Goal: Book appointment/travel/reservation

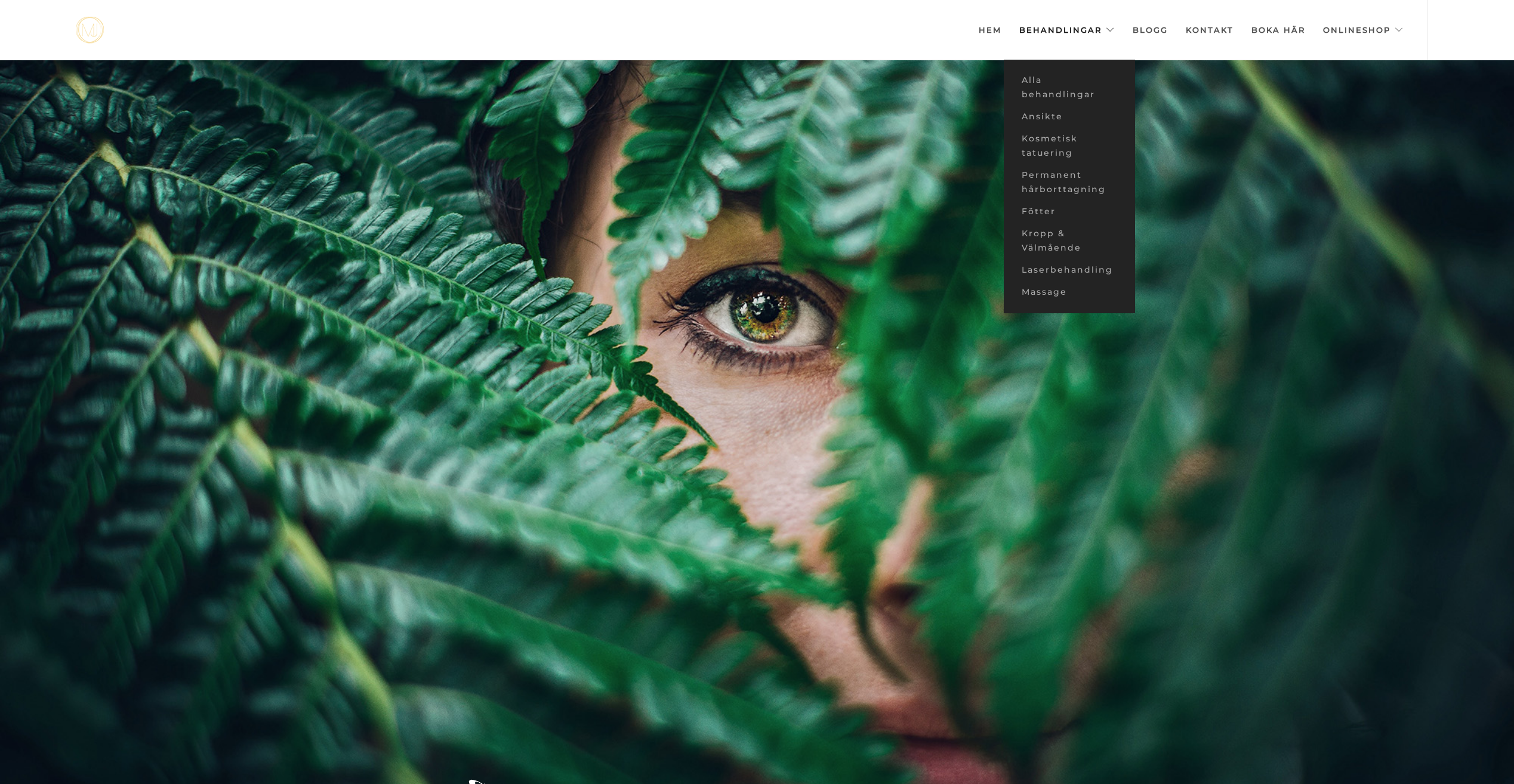
click at [1039, 32] on link "Behandlingar" at bounding box center [1067, 30] width 96 height 59
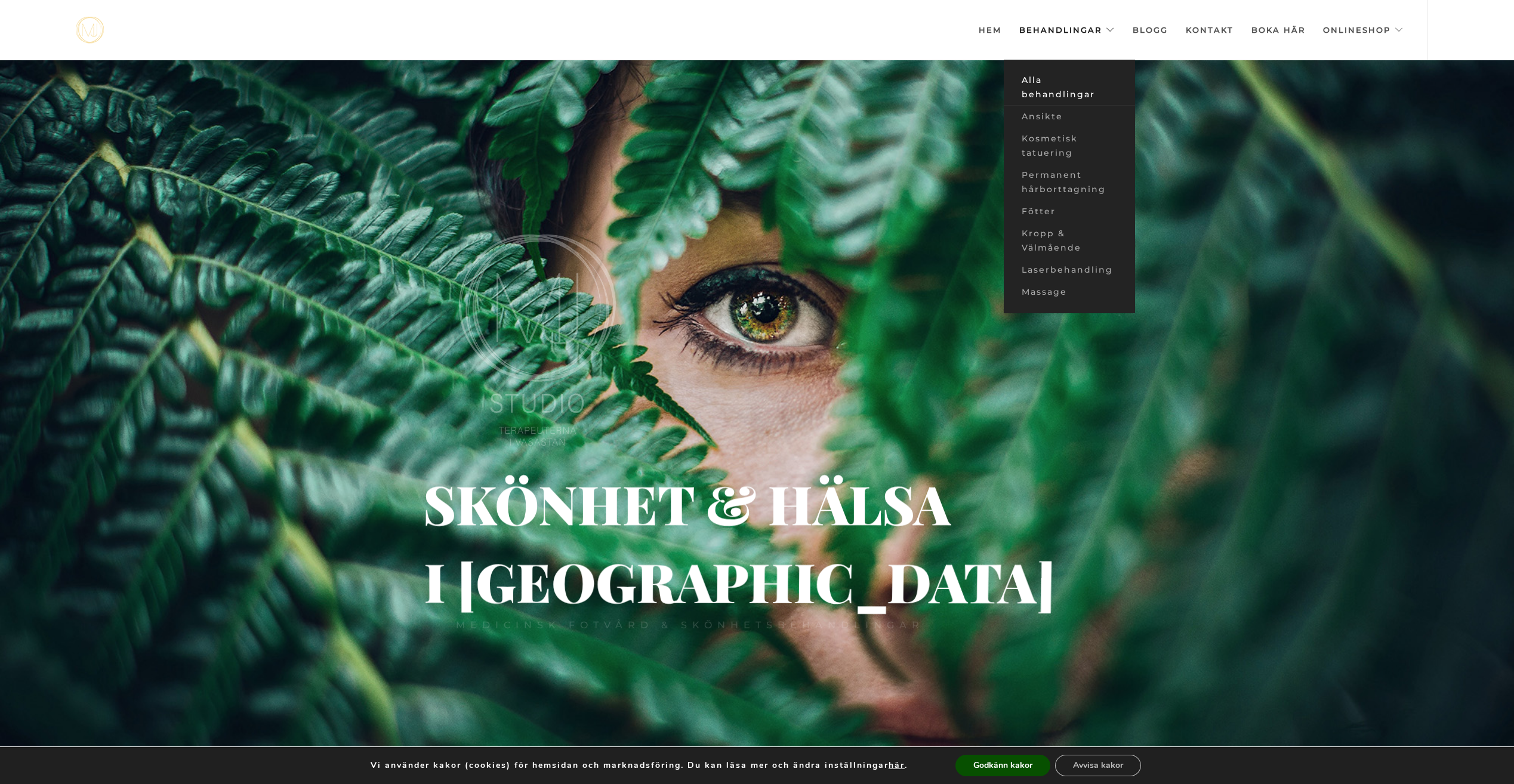
click at [1038, 88] on link "Alla behandlingar" at bounding box center [1069, 87] width 132 height 36
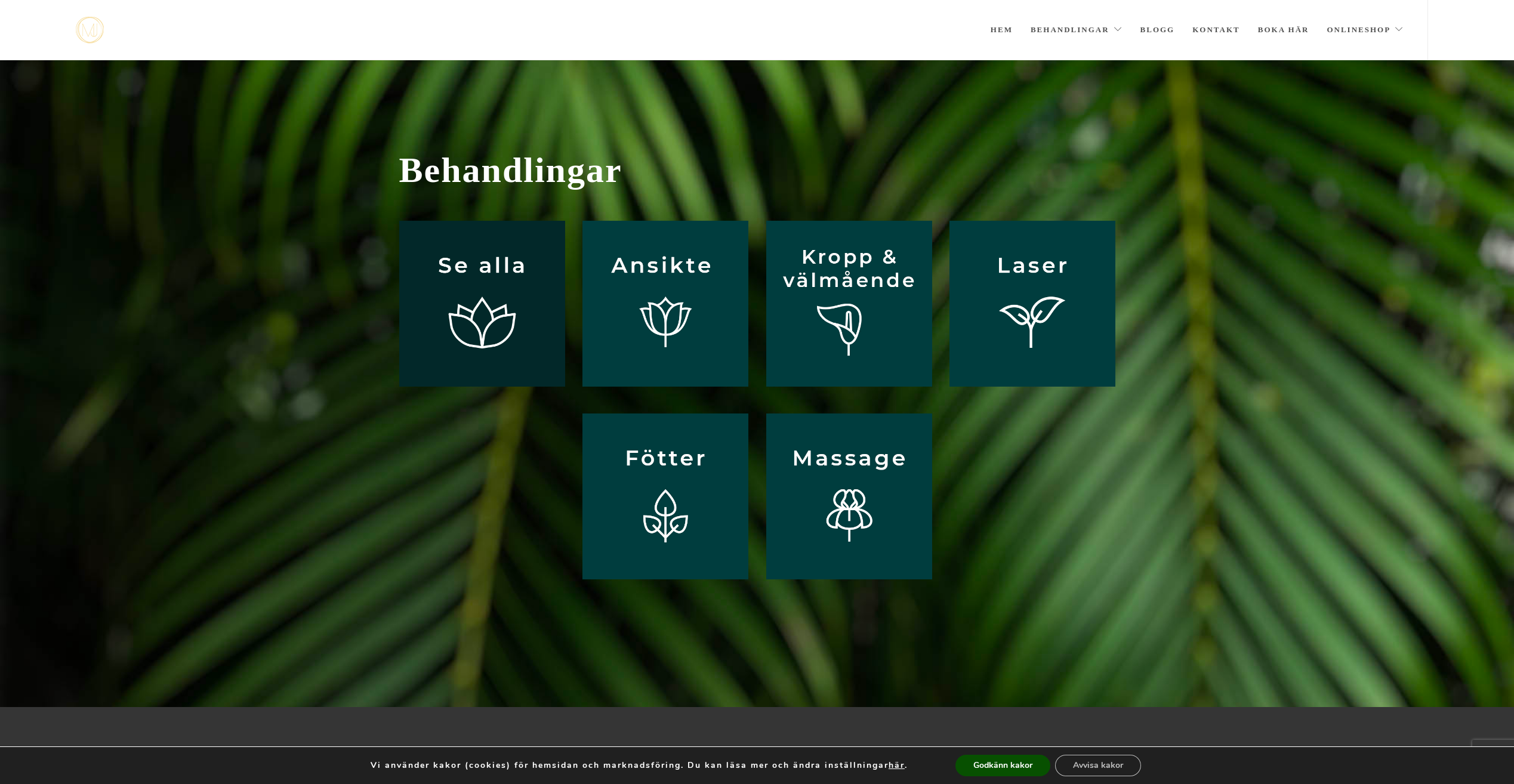
click at [461, 314] on img at bounding box center [482, 304] width 166 height 166
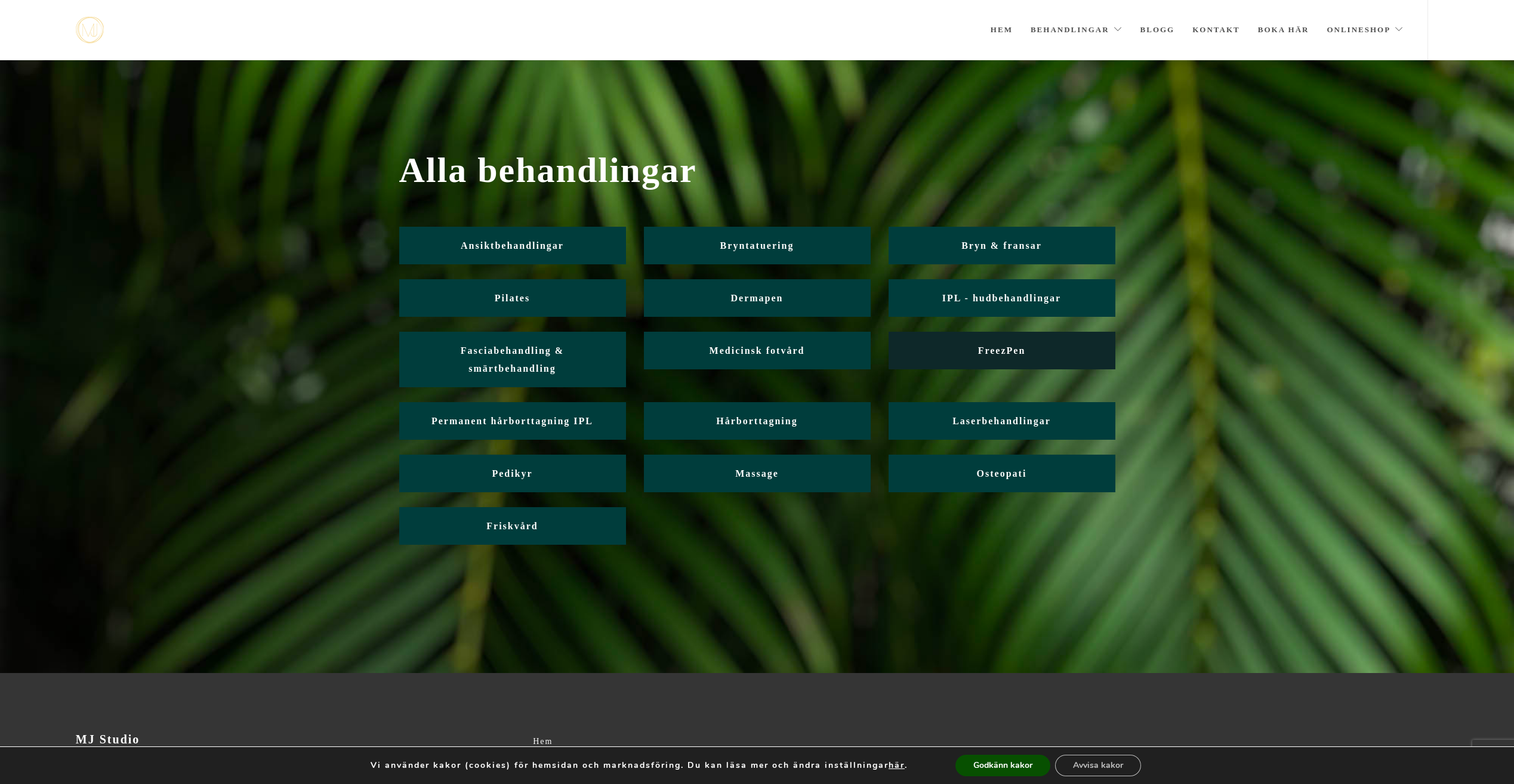
click at [1014, 350] on span "FreezPen" at bounding box center [1002, 350] width 48 height 10
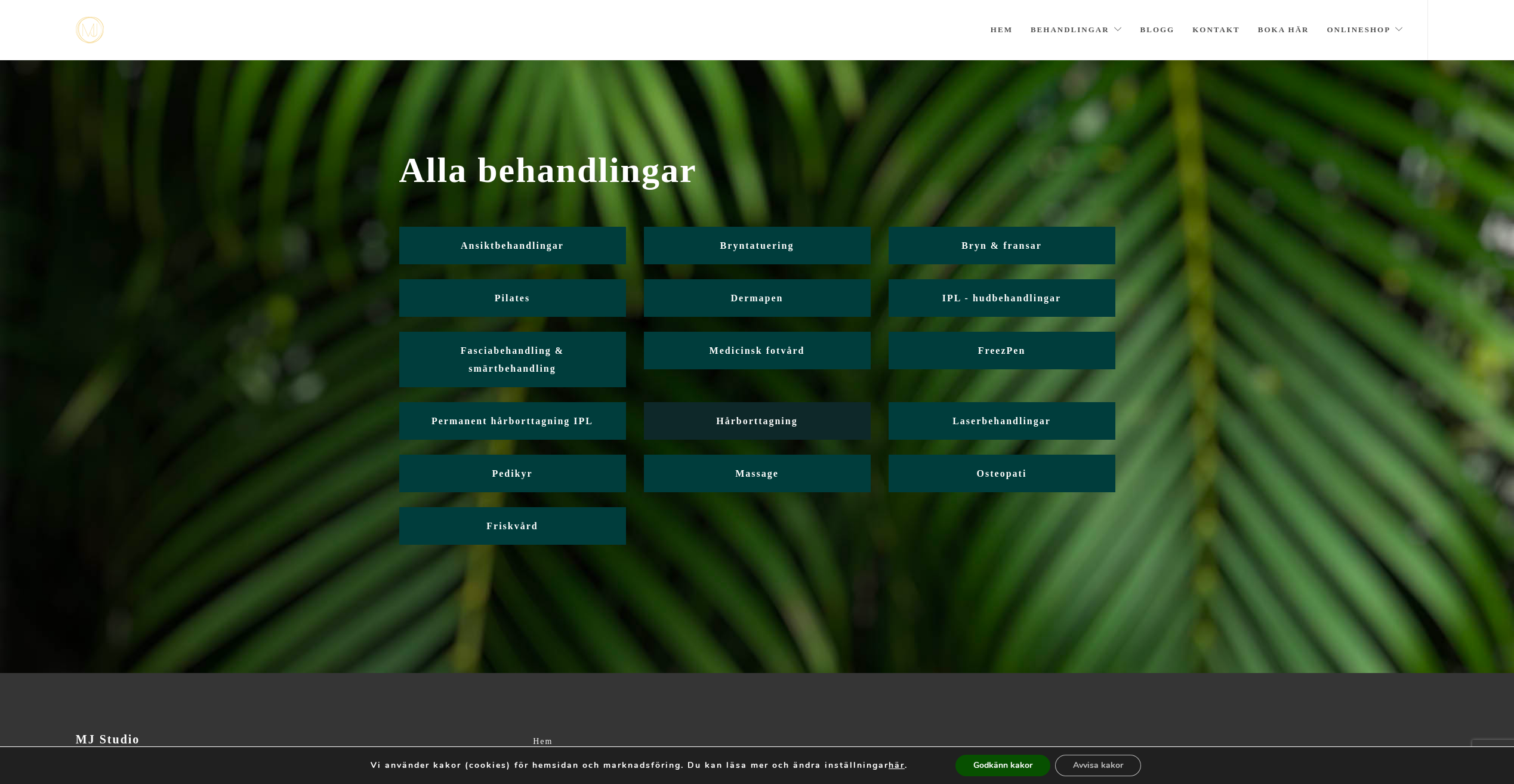
click at [762, 418] on span "Hårborttagning" at bounding box center [756, 420] width 81 height 10
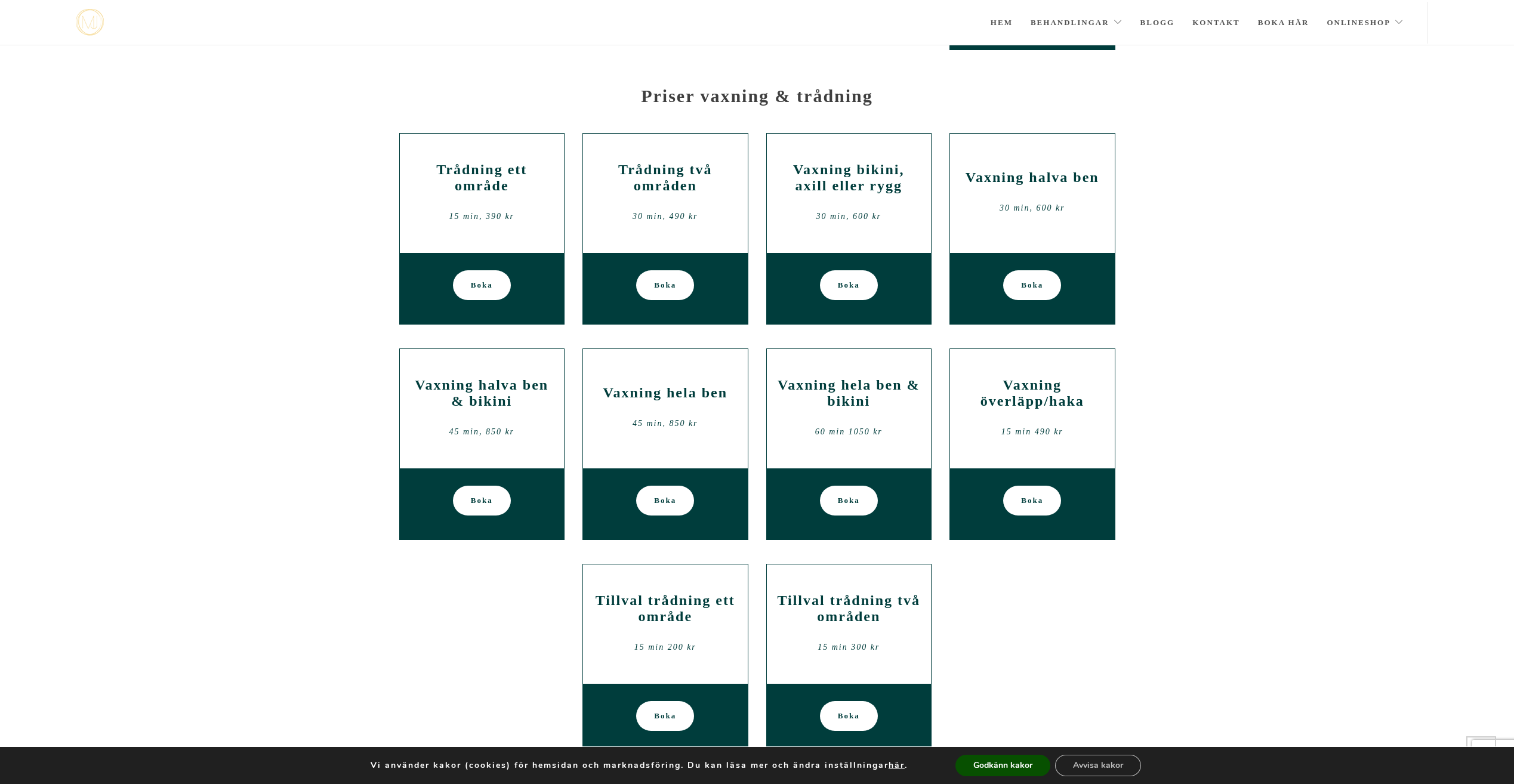
scroll to position [577, 0]
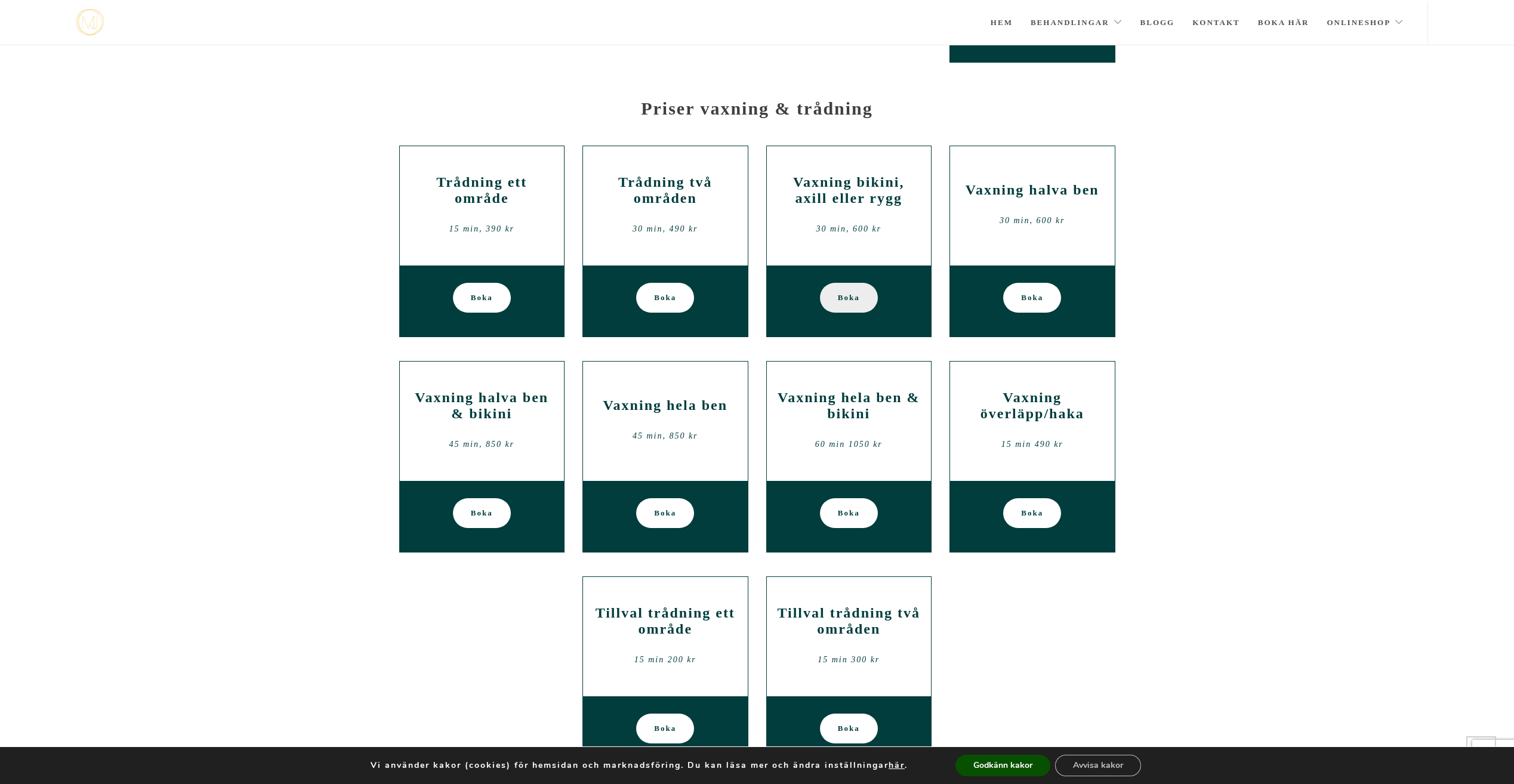
click at [850, 291] on span "Boka" at bounding box center [849, 297] width 22 height 30
